Goal: Transaction & Acquisition: Purchase product/service

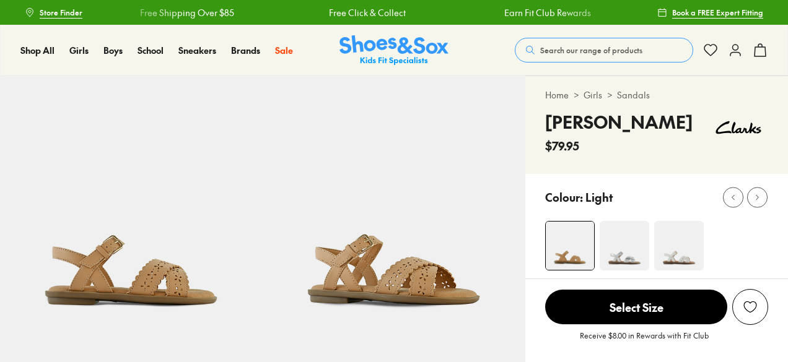
select select "*"
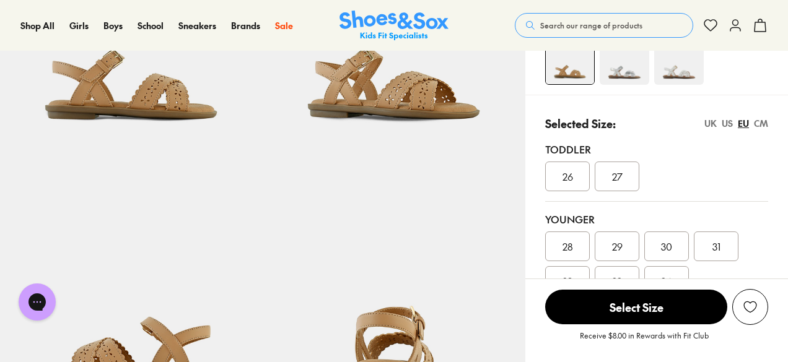
click at [572, 22] on span "Search our range of products" at bounding box center [591, 25] width 102 height 11
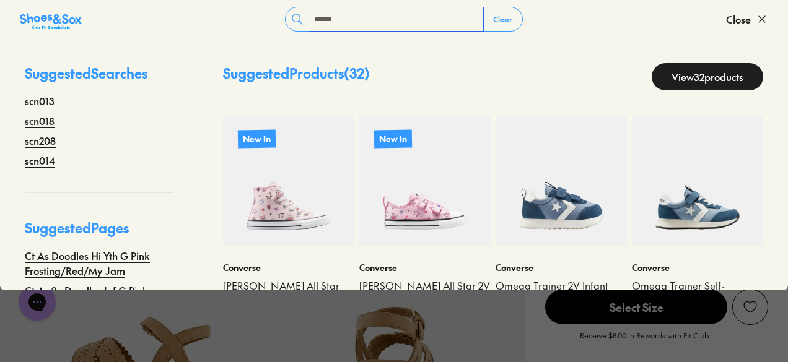
type input "******"
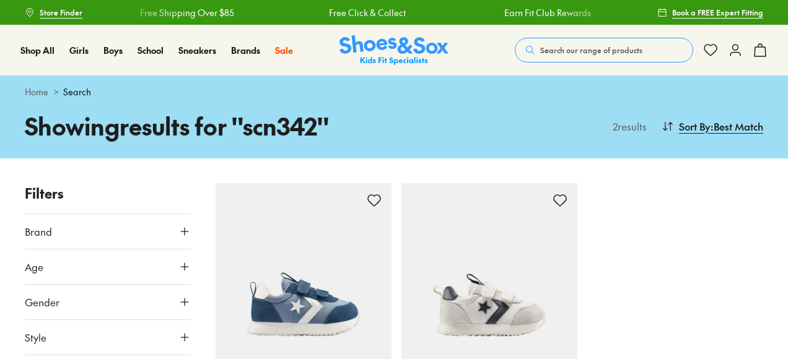
scroll to position [124, 0]
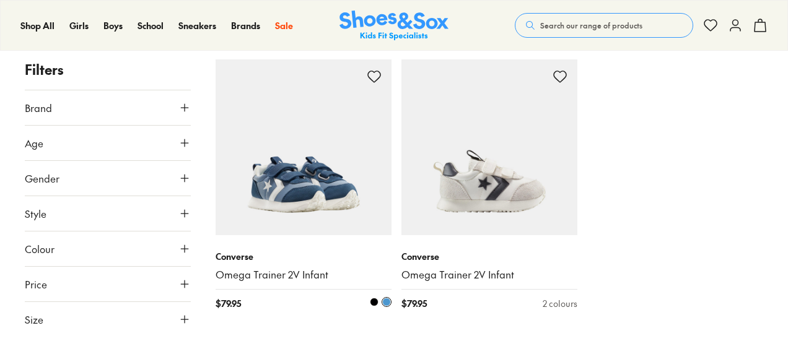
click at [301, 186] on img at bounding box center [304, 147] width 176 height 176
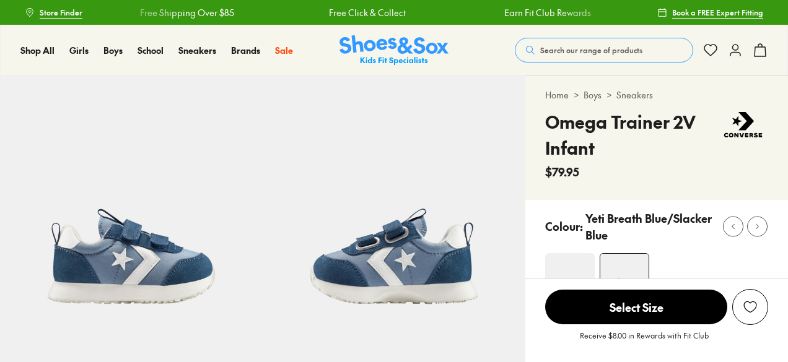
select select "*"
click at [579, 46] on span "Search our range of products" at bounding box center [591, 50] width 102 height 11
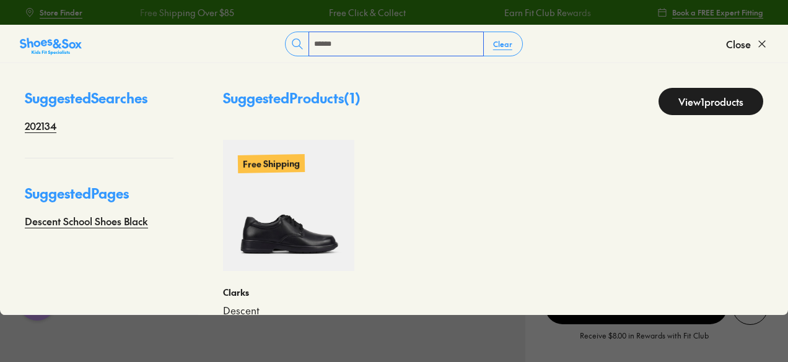
type input "******"
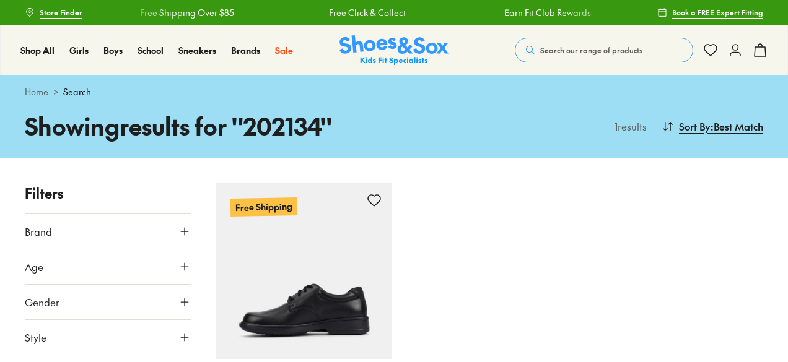
scroll to position [62, 0]
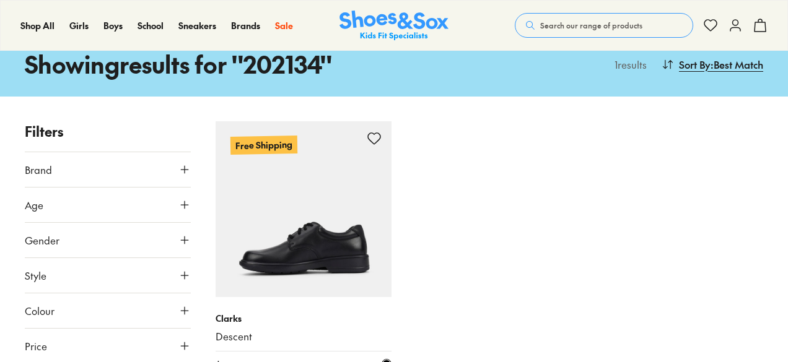
click at [284, 205] on img at bounding box center [304, 209] width 176 height 176
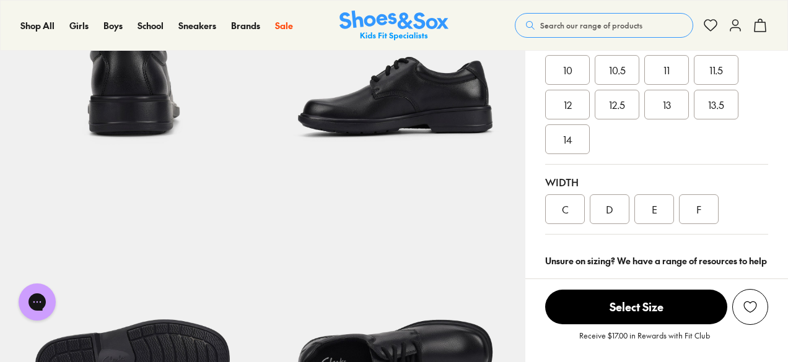
select select "*"
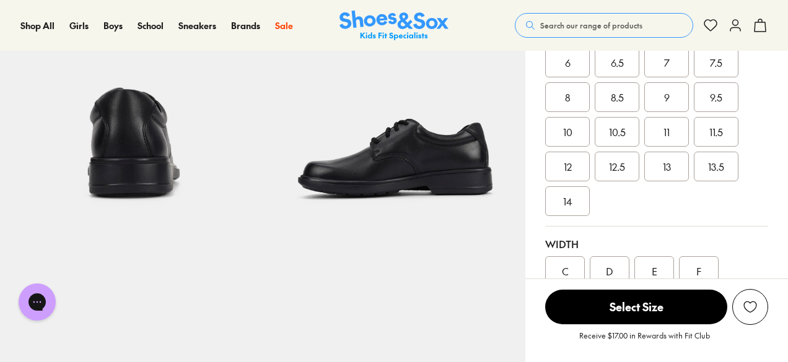
click at [582, 20] on span "Search our range of products" at bounding box center [591, 25] width 102 height 11
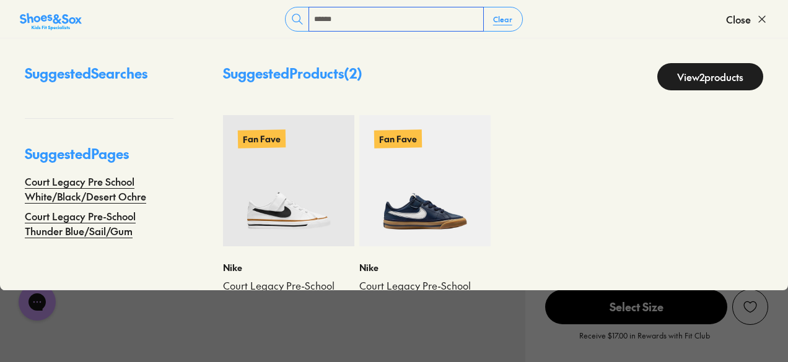
scroll to position [45, 0]
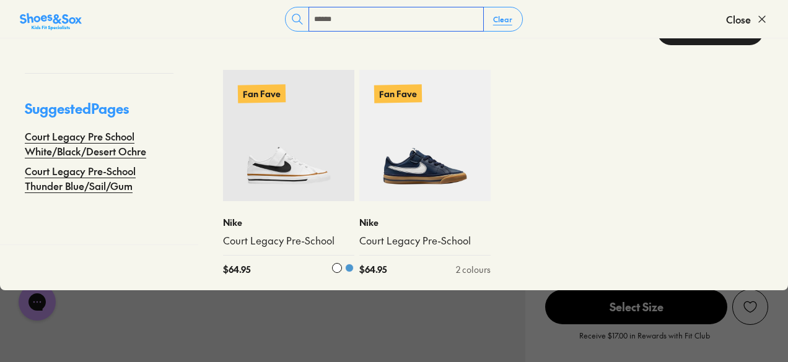
type input "******"
click at [274, 159] on img at bounding box center [288, 135] width 131 height 131
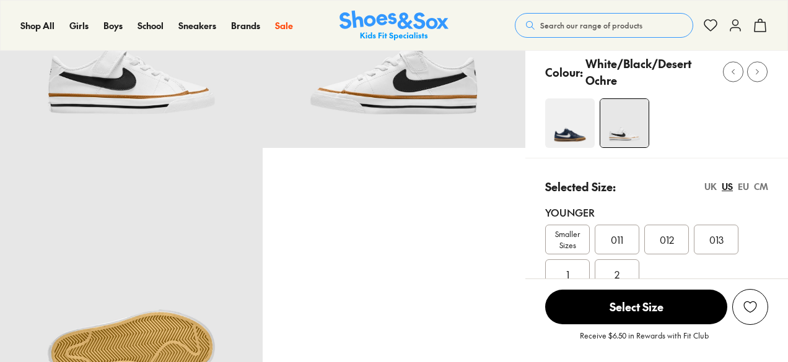
select select "*"
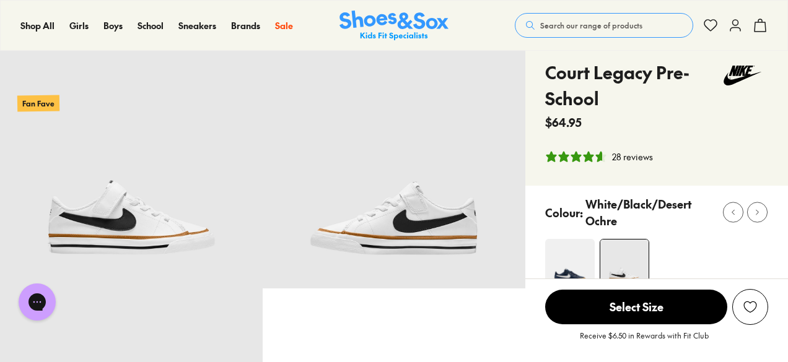
scroll to position [62, 0]
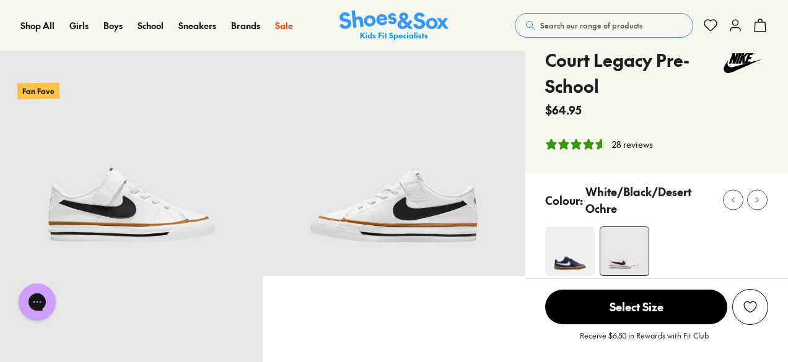
click at [556, 26] on span "Search our range of products" at bounding box center [591, 25] width 102 height 11
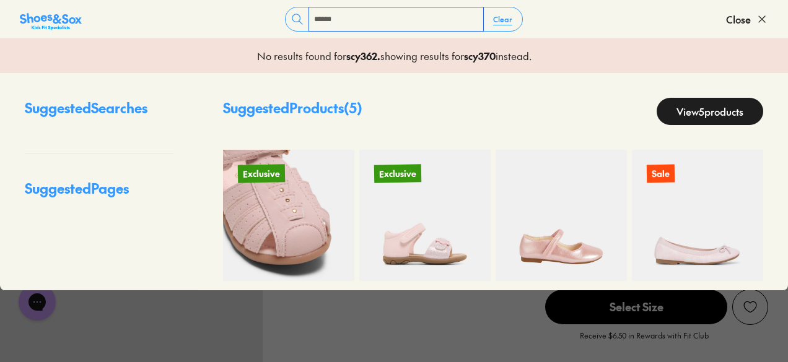
type input "******"
click at [296, 224] on img at bounding box center [288, 215] width 131 height 131
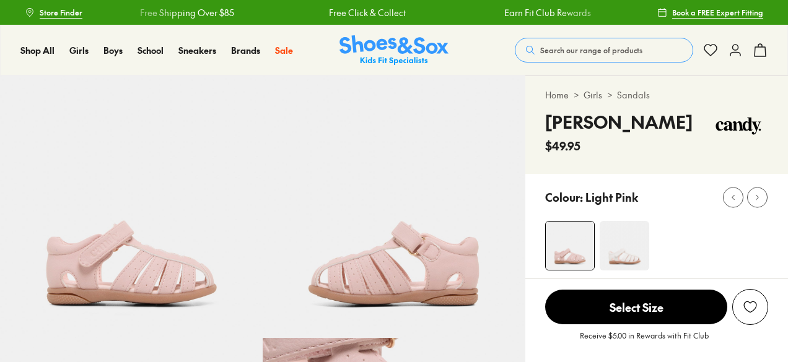
scroll to position [186, 0]
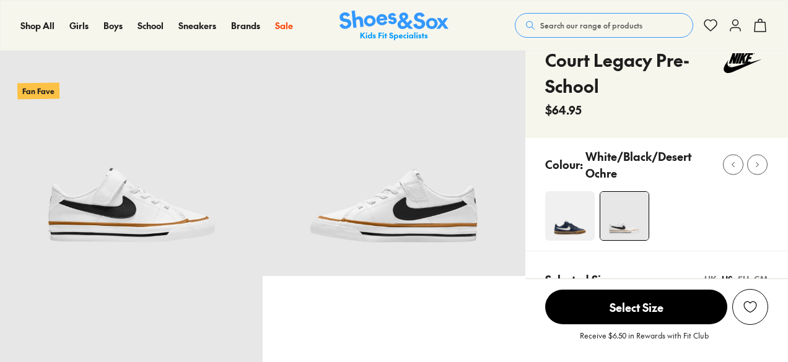
select select "*"
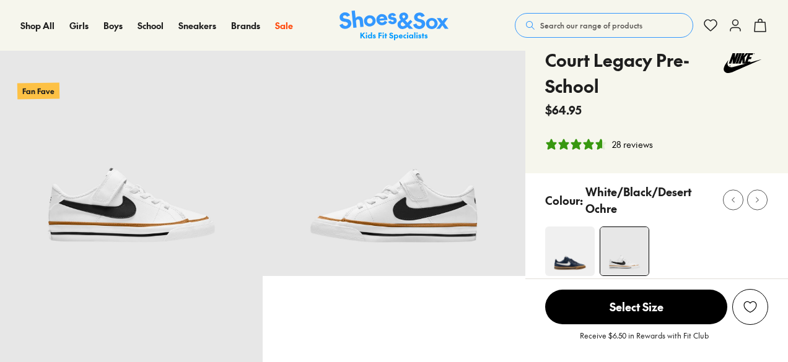
click at [610, 35] on button "Search our range of products" at bounding box center [604, 25] width 178 height 25
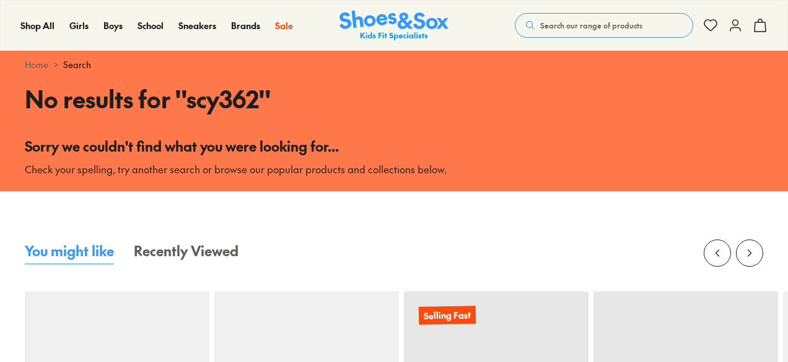
scroll to position [248, 0]
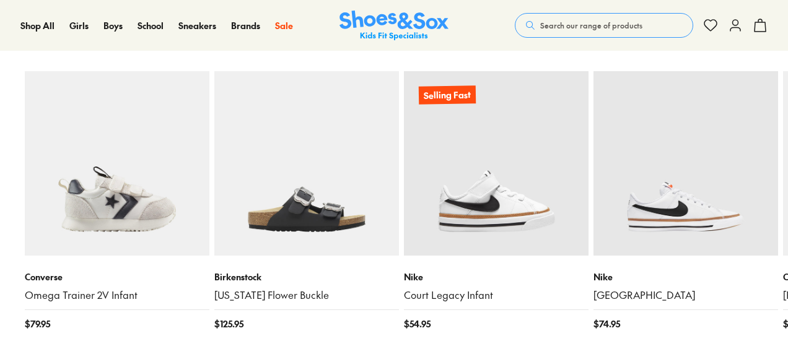
click at [566, 24] on span "Search our range of products" at bounding box center [591, 25] width 102 height 11
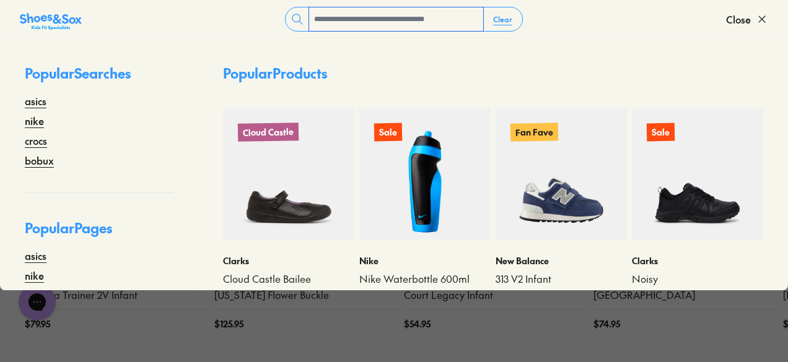
scroll to position [0, 0]
click at [307, 20] on div at bounding box center [298, 19] width 24 height 24
click at [346, 33] on div "Clear Close" at bounding box center [394, 20] width 788 height 38
click at [345, 22] on input "text" at bounding box center [396, 19] width 174 height 24
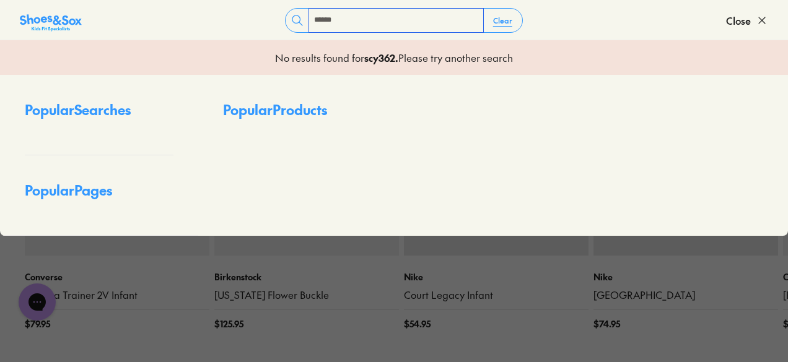
type input "******"
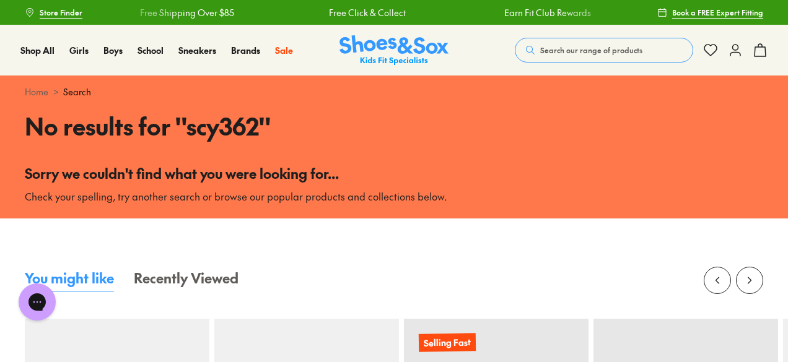
drag, startPoint x: 582, startPoint y: 61, endPoint x: 581, endPoint y: 50, distance: 10.6
click at [582, 61] on button "Search our range of products" at bounding box center [604, 50] width 178 height 25
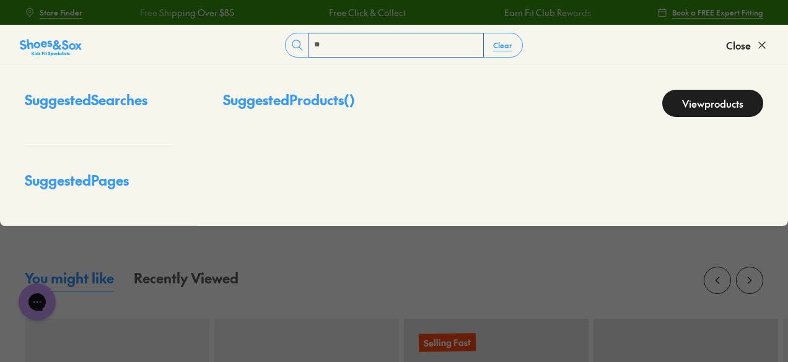
type input "*"
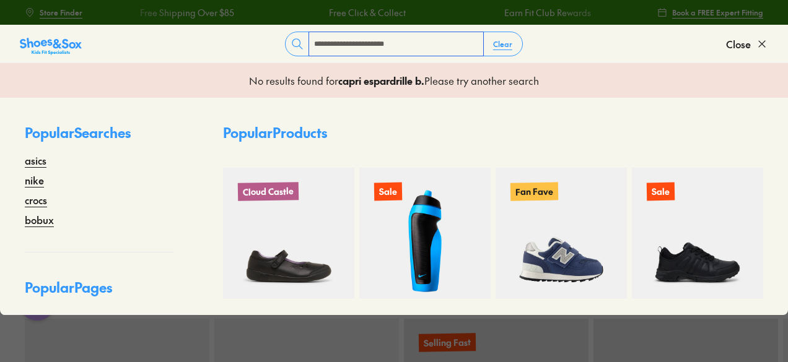
type input "**********"
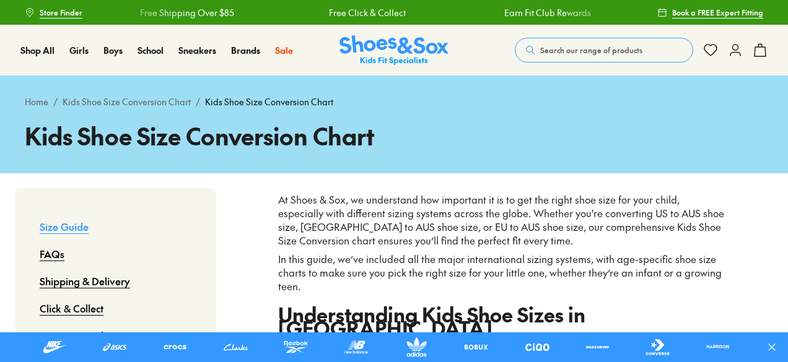
click at [591, 48] on span "Search our range of products" at bounding box center [591, 50] width 102 height 11
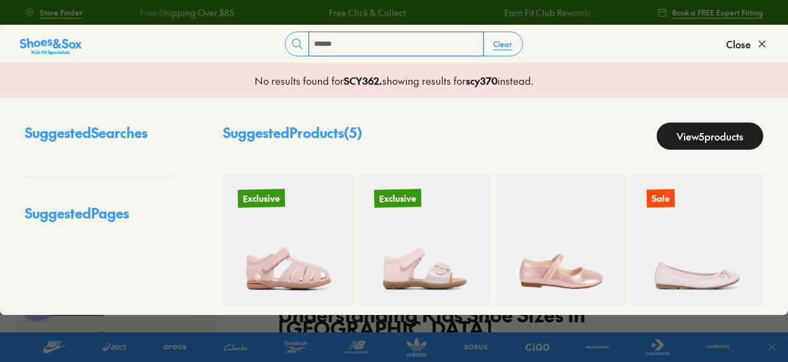
type input "******"
click at [703, 133] on link "View 5 products" at bounding box center [710, 136] width 107 height 27
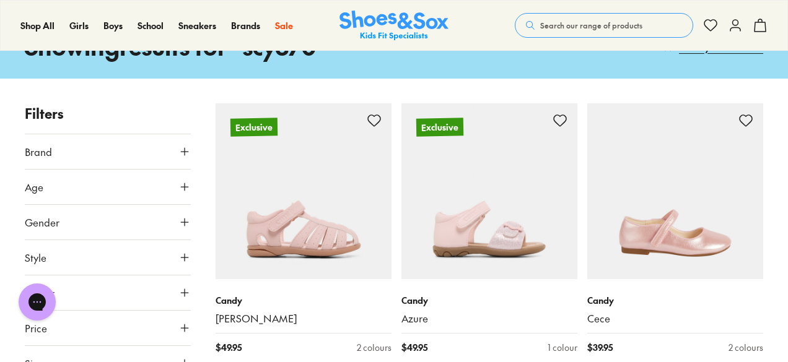
scroll to position [61, 0]
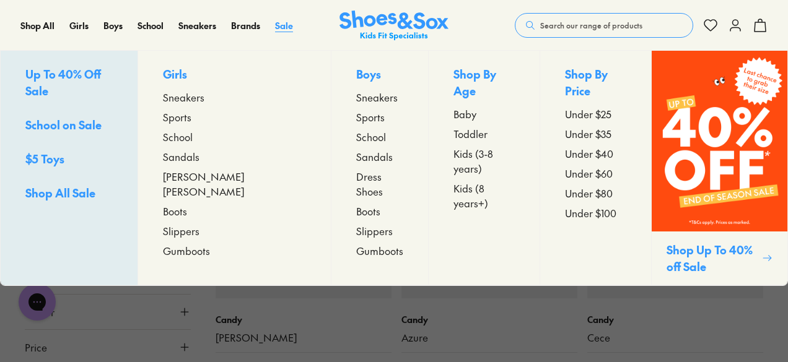
click at [283, 30] on span "Sale" at bounding box center [284, 25] width 18 height 12
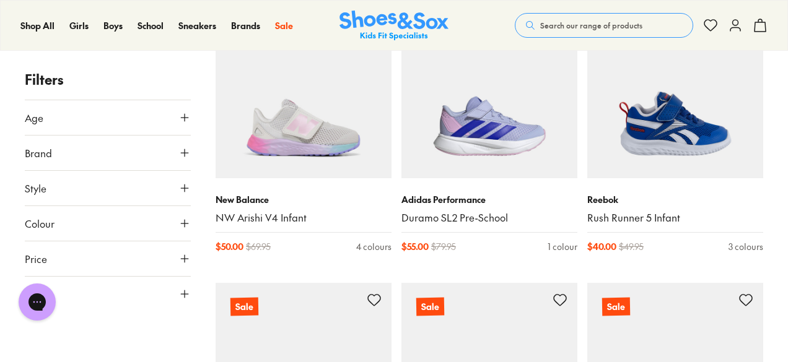
click at [183, 154] on icon at bounding box center [184, 153] width 12 height 12
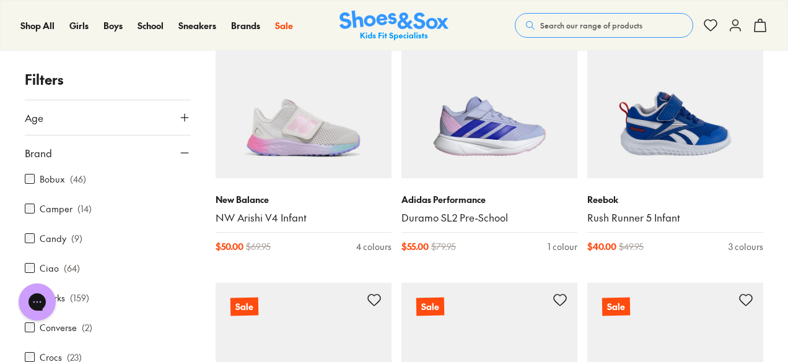
scroll to position [186, 0]
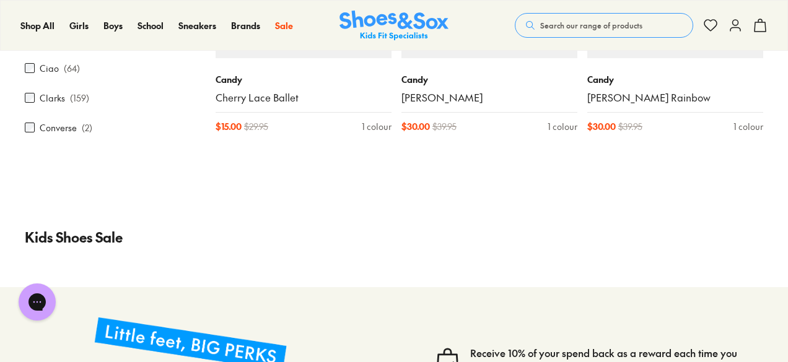
scroll to position [558, 0]
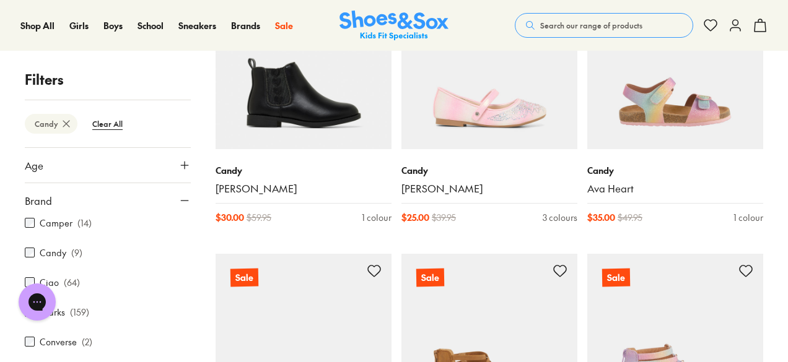
click at [586, 29] on span "Search our range of products" at bounding box center [591, 25] width 102 height 11
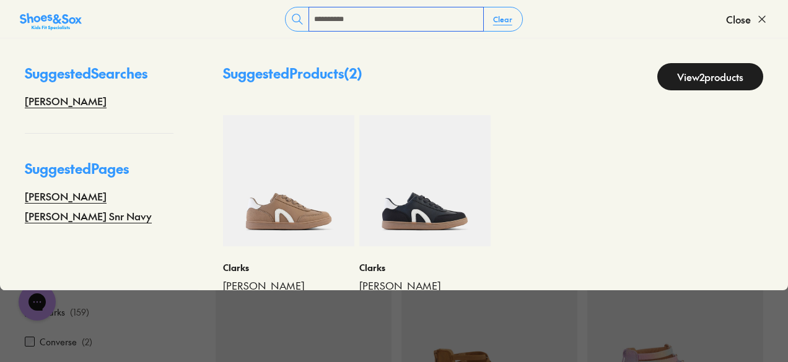
scroll to position [45, 0]
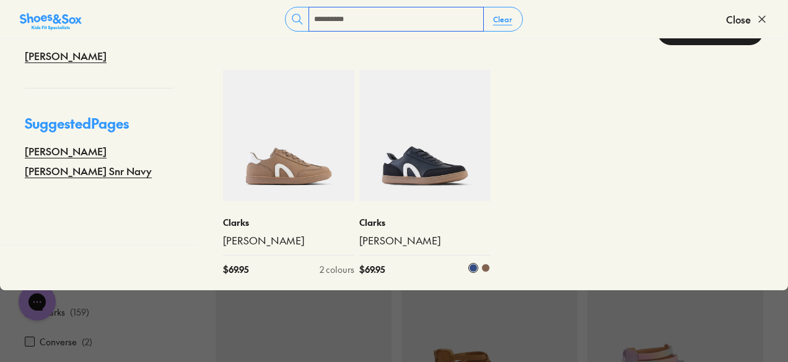
type input "**********"
click at [451, 142] on img at bounding box center [424, 135] width 131 height 131
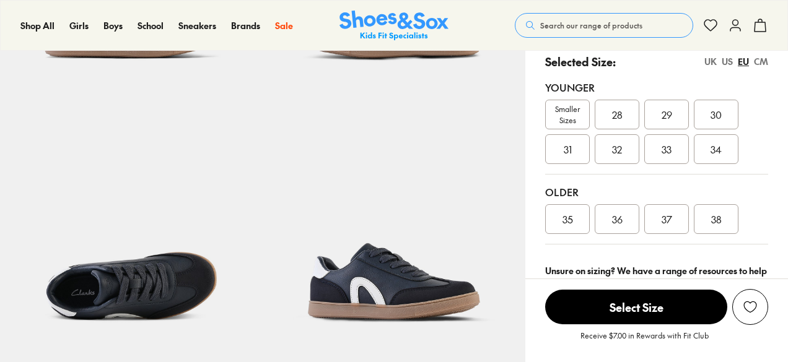
select select "*"
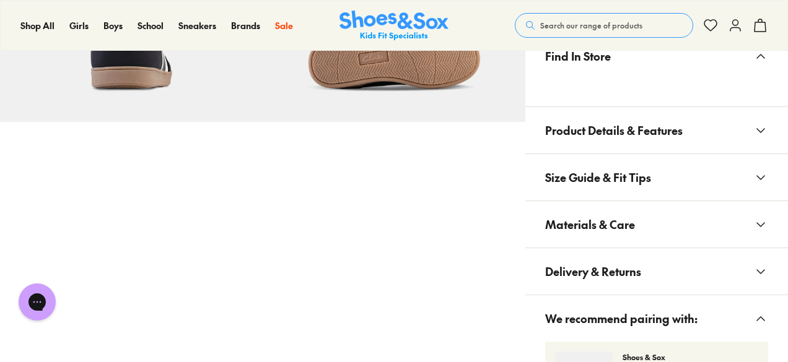
scroll to position [806, 0]
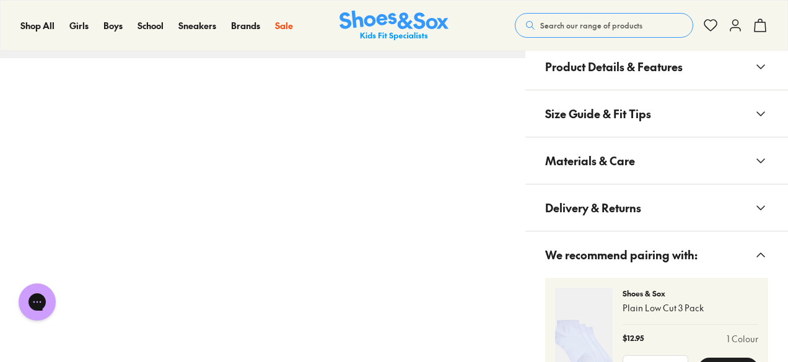
click at [658, 152] on button "Materials & Care" at bounding box center [656, 161] width 263 height 46
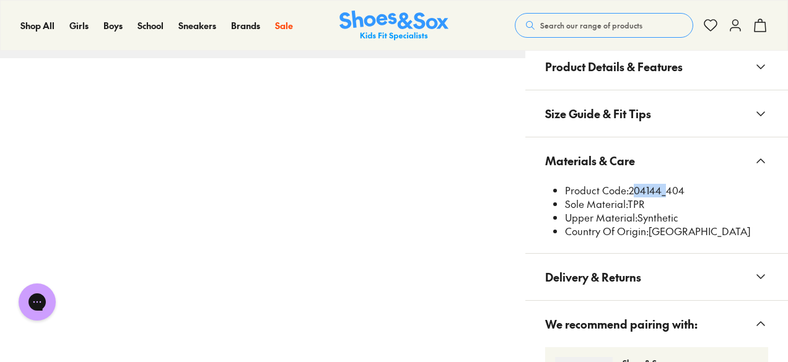
drag, startPoint x: 630, startPoint y: 185, endPoint x: 662, endPoint y: 191, distance: 33.4
click at [662, 191] on li "Product Code: 204144_404" at bounding box center [666, 191] width 203 height 14
copy li "204144"
